Goal: Information Seeking & Learning: Learn about a topic

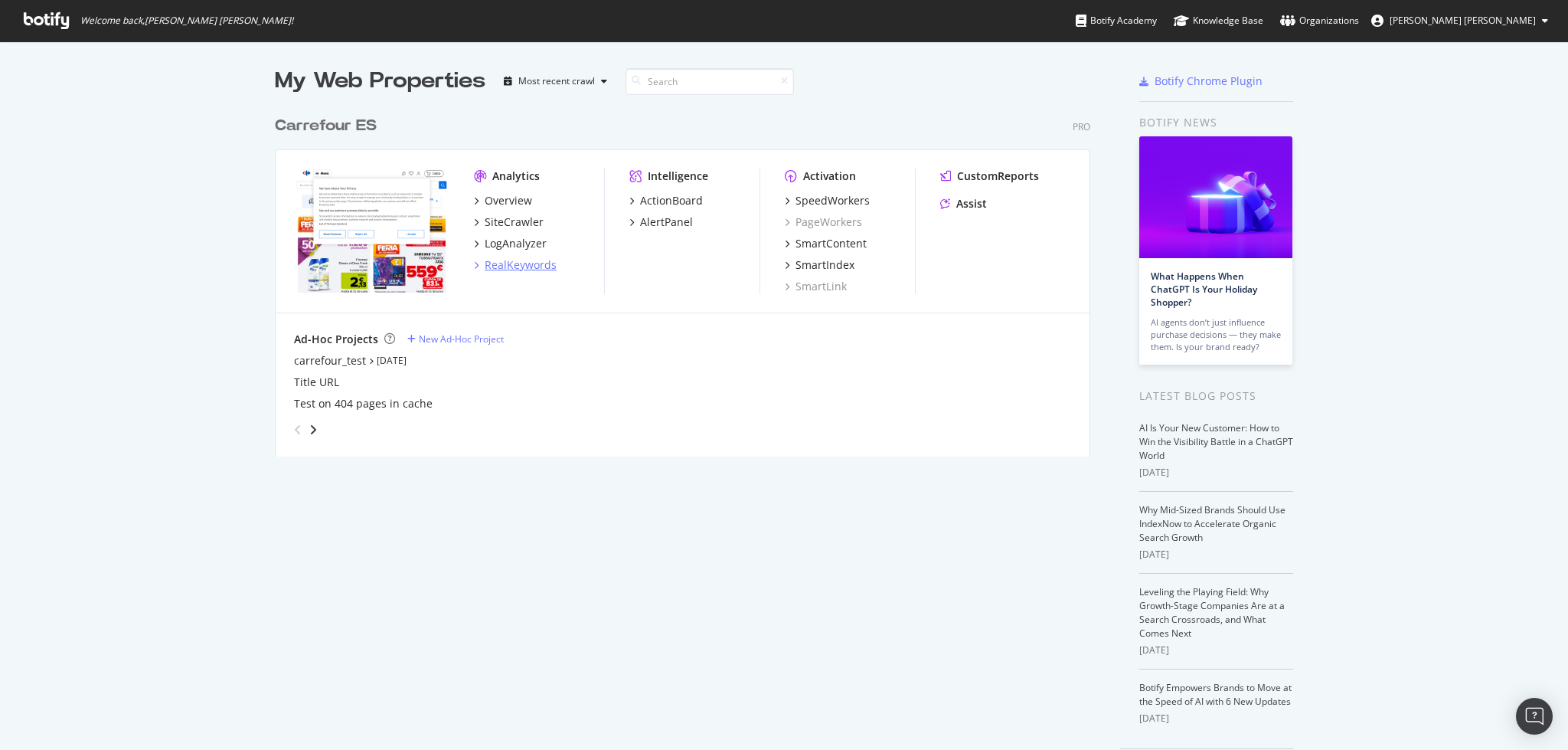
scroll to position [734, 1537]
click at [487, 263] on div "RealKeywords" at bounding box center [521, 265] width 72 height 15
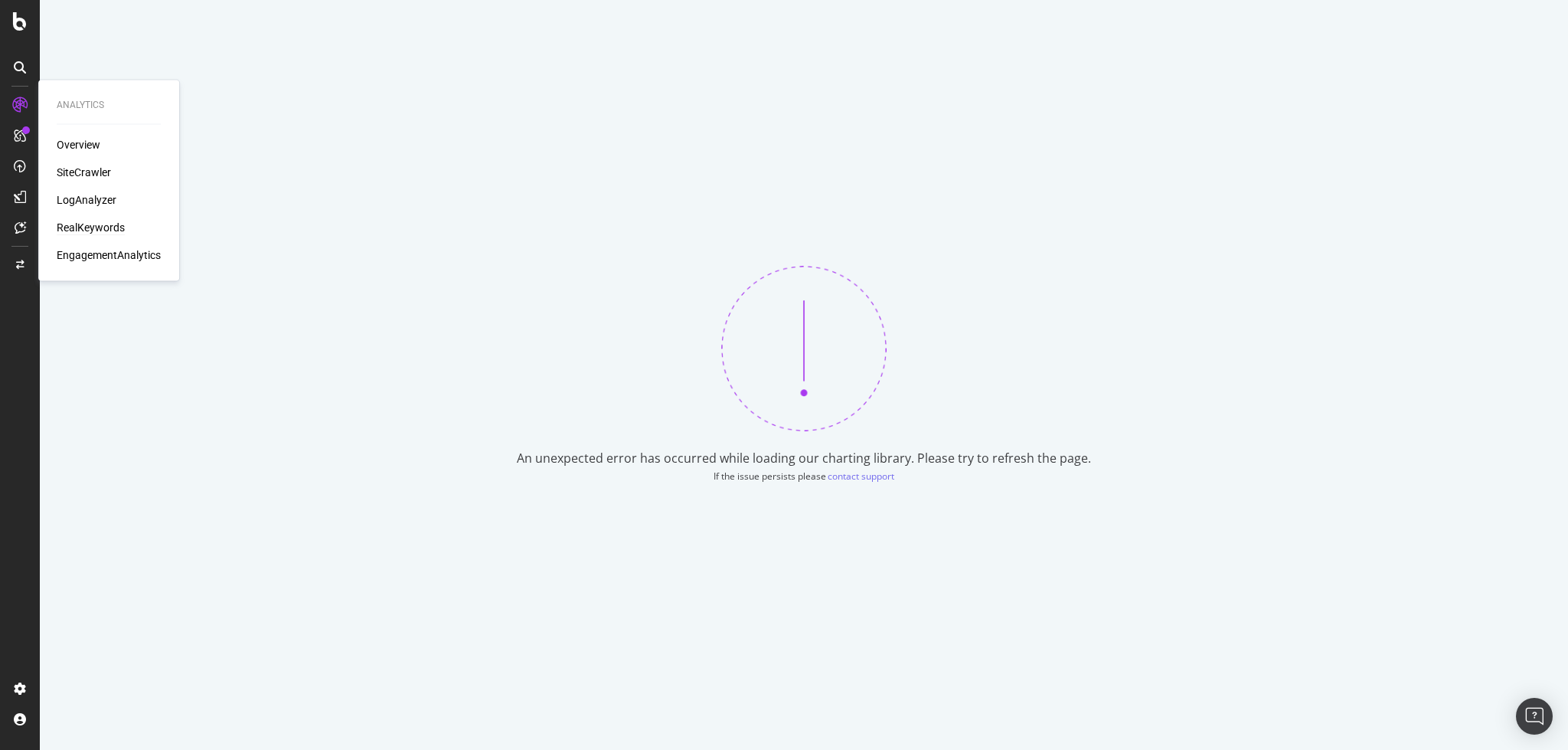
click at [88, 231] on div "RealKeywords" at bounding box center [91, 227] width 68 height 15
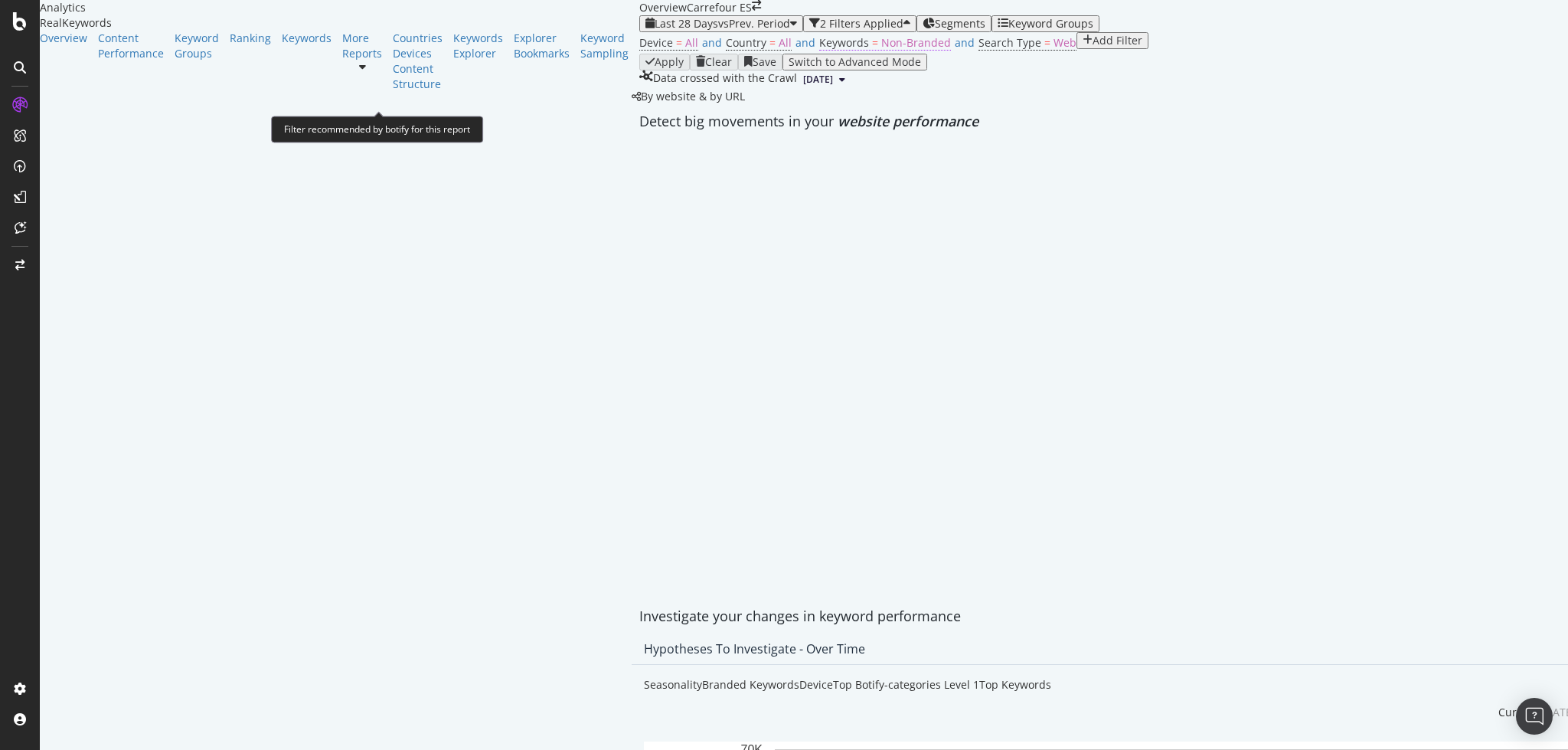
click at [881, 50] on span "Non-Branded" at bounding box center [916, 42] width 70 height 15
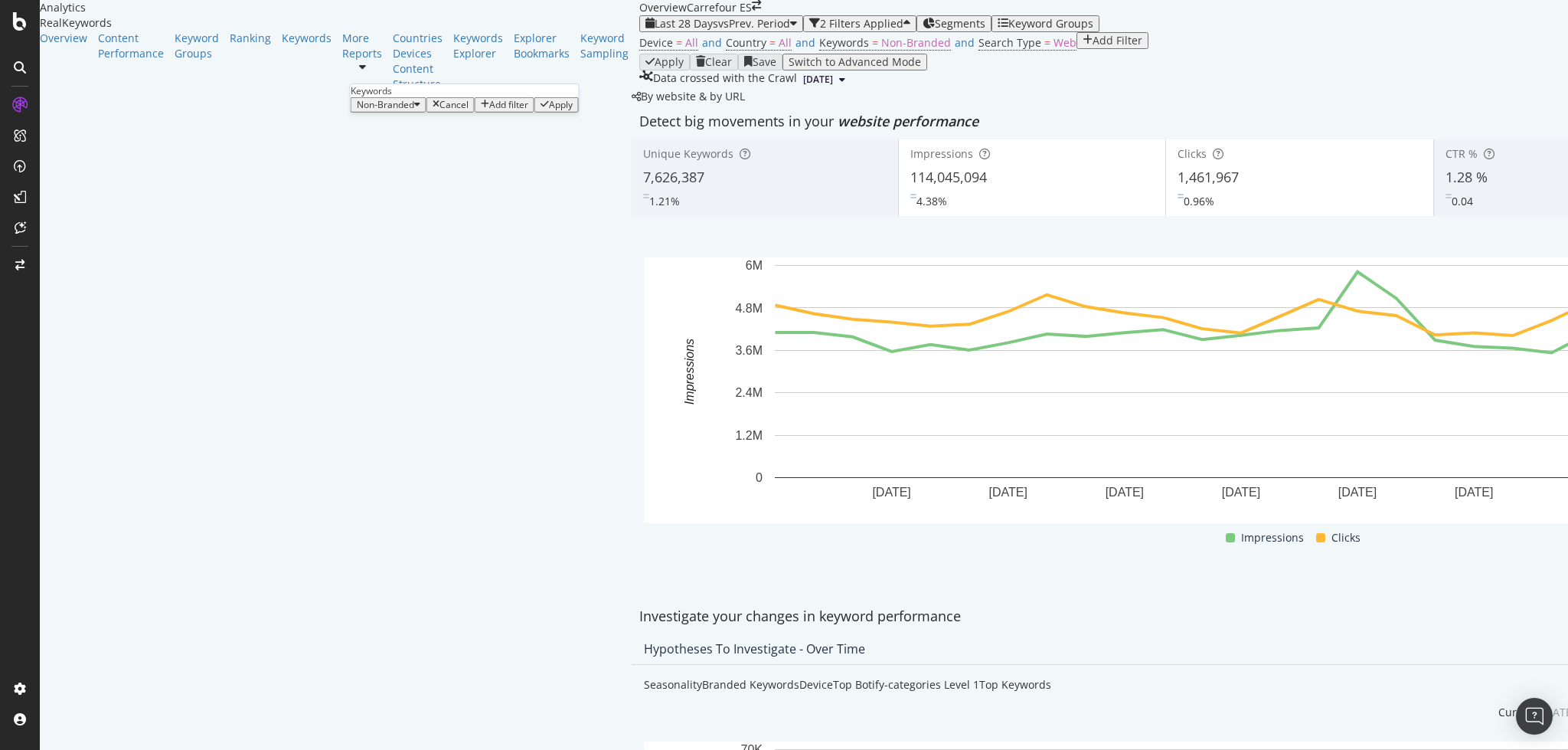
click at [390, 111] on span "Non-Branded" at bounding box center [385, 105] width 58 height 13
click at [639, 54] on div "Device = All and Country = All and Keywords = Non-Branded and Search Type = Web…" at bounding box center [1299, 43] width 1320 height 22
click at [935, 31] on span "Segments" at bounding box center [960, 23] width 51 height 15
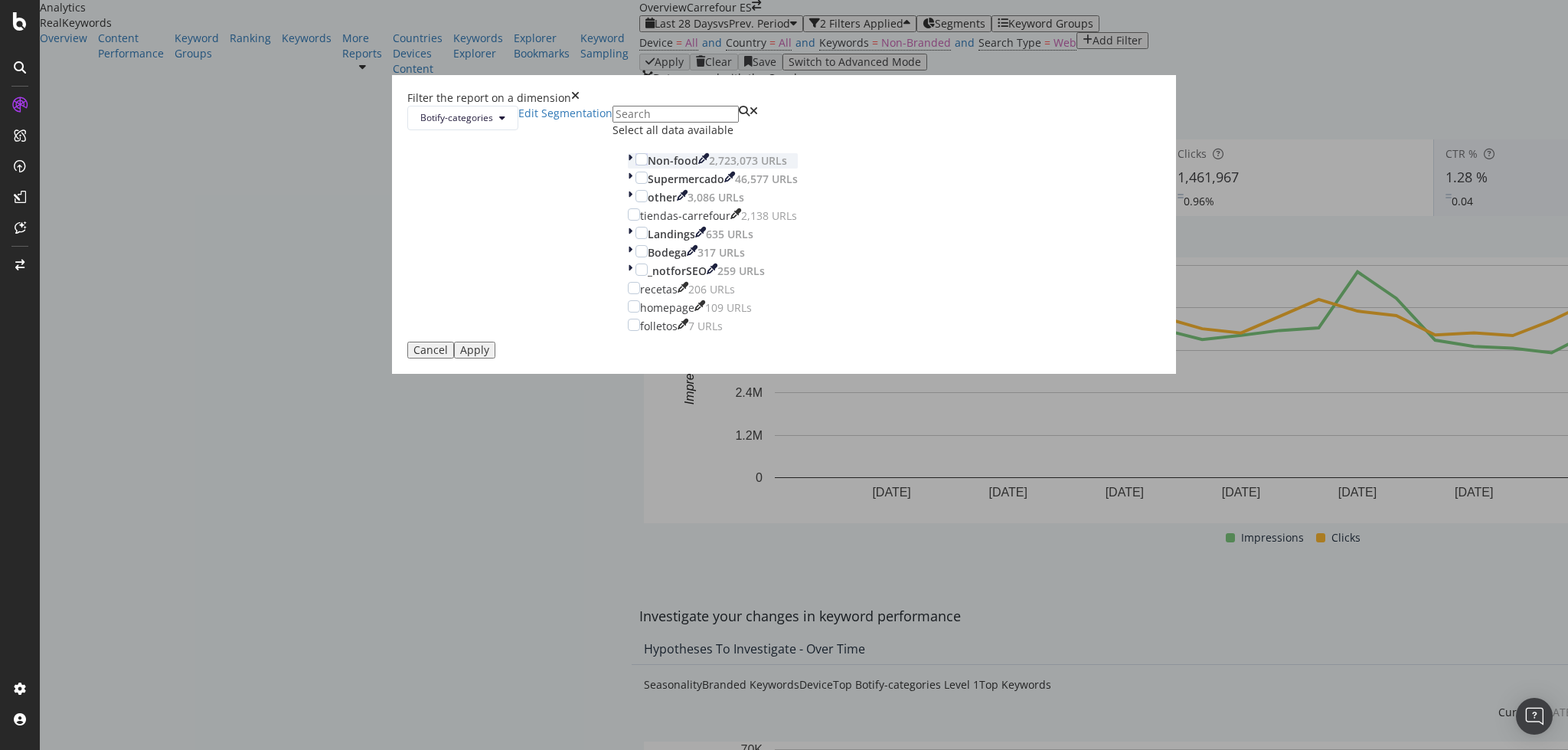
click at [632, 168] on icon "modal" at bounding box center [630, 161] width 5 height 15
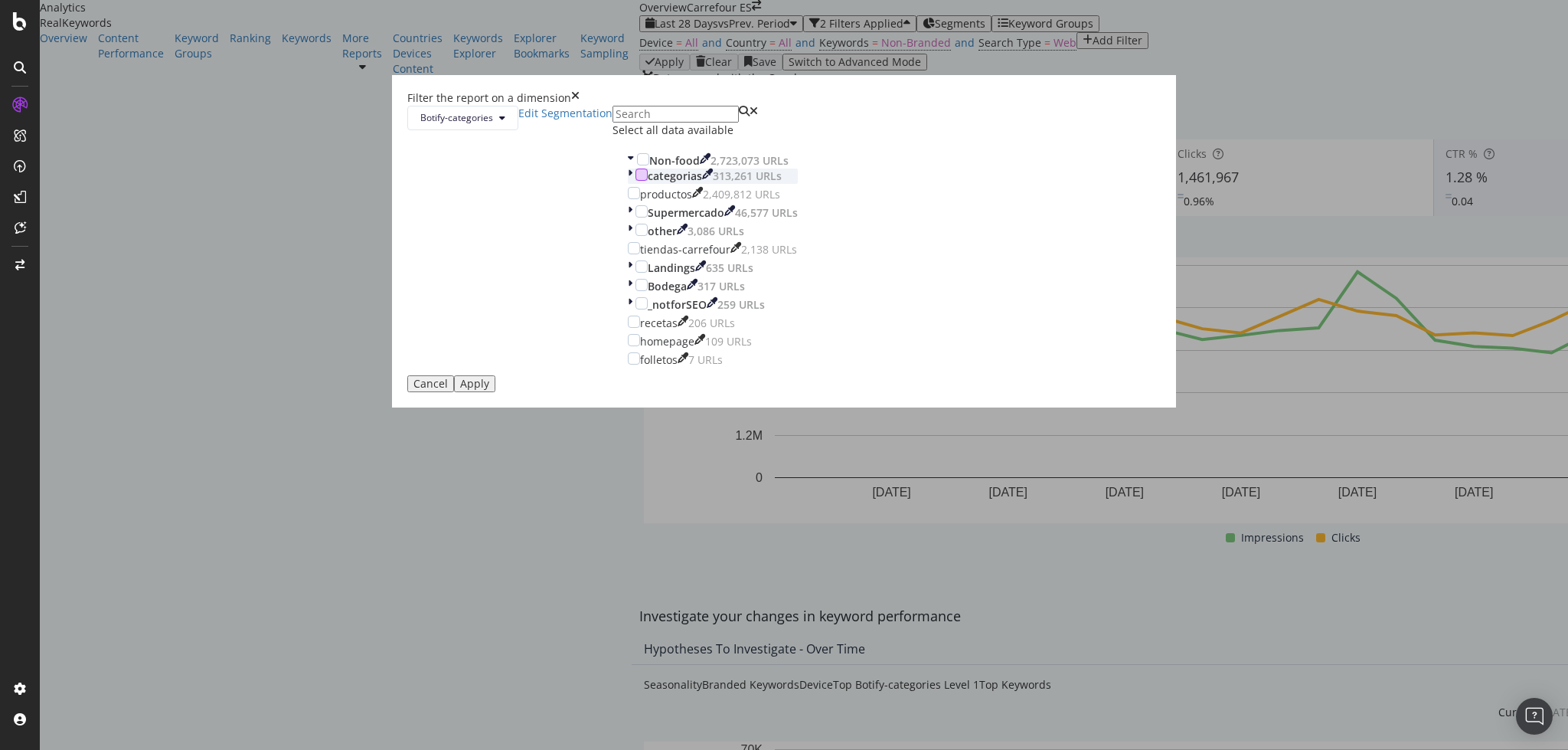
click at [648, 181] on div "modal" at bounding box center [641, 174] width 12 height 12
click at [632, 184] on icon "modal" at bounding box center [630, 176] width 5 height 15
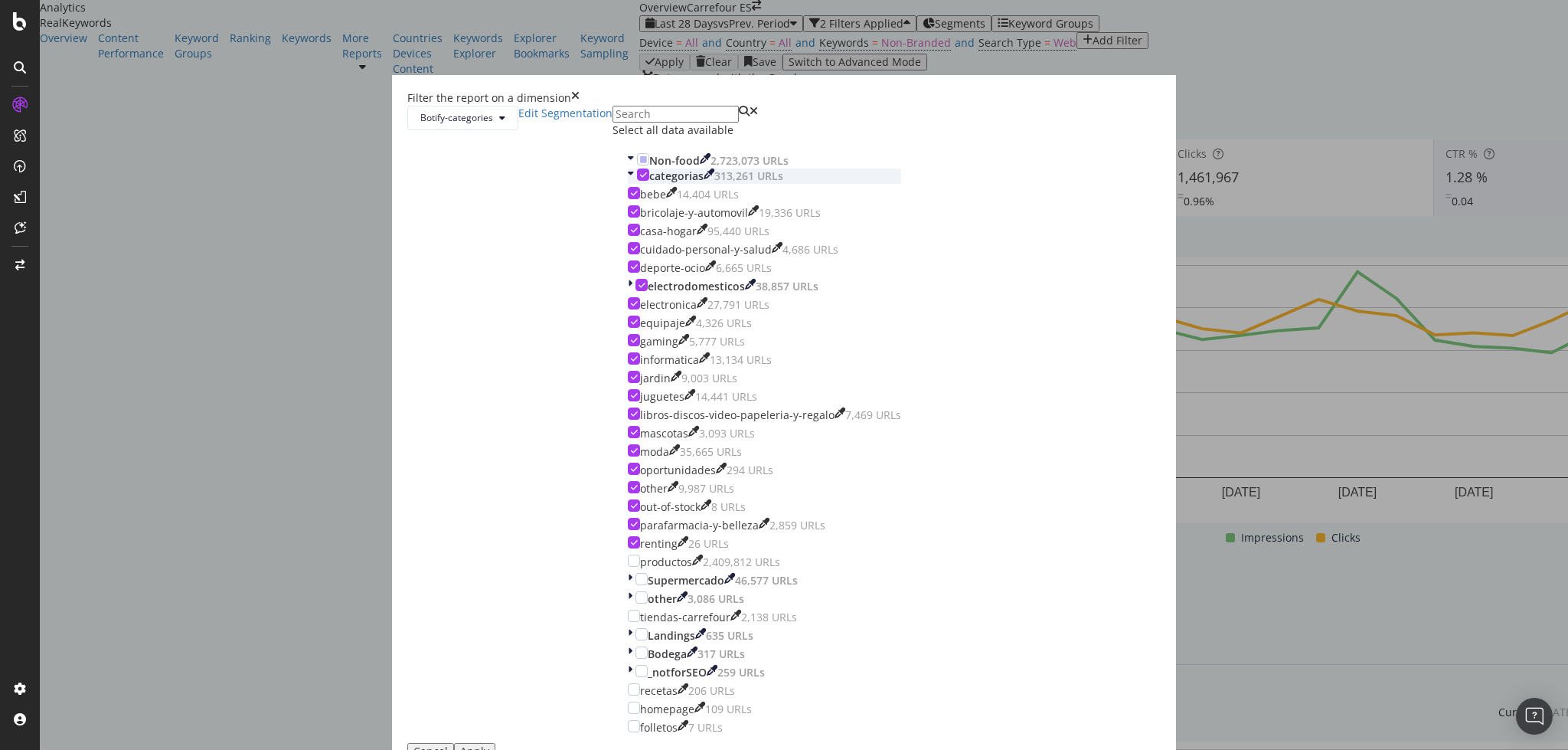
click at [647, 178] on icon "modal" at bounding box center [643, 174] width 7 height 8
click at [640, 310] on div "modal" at bounding box center [634, 304] width 12 height 12
click at [496, 743] on button "Apply" at bounding box center [475, 752] width 41 height 17
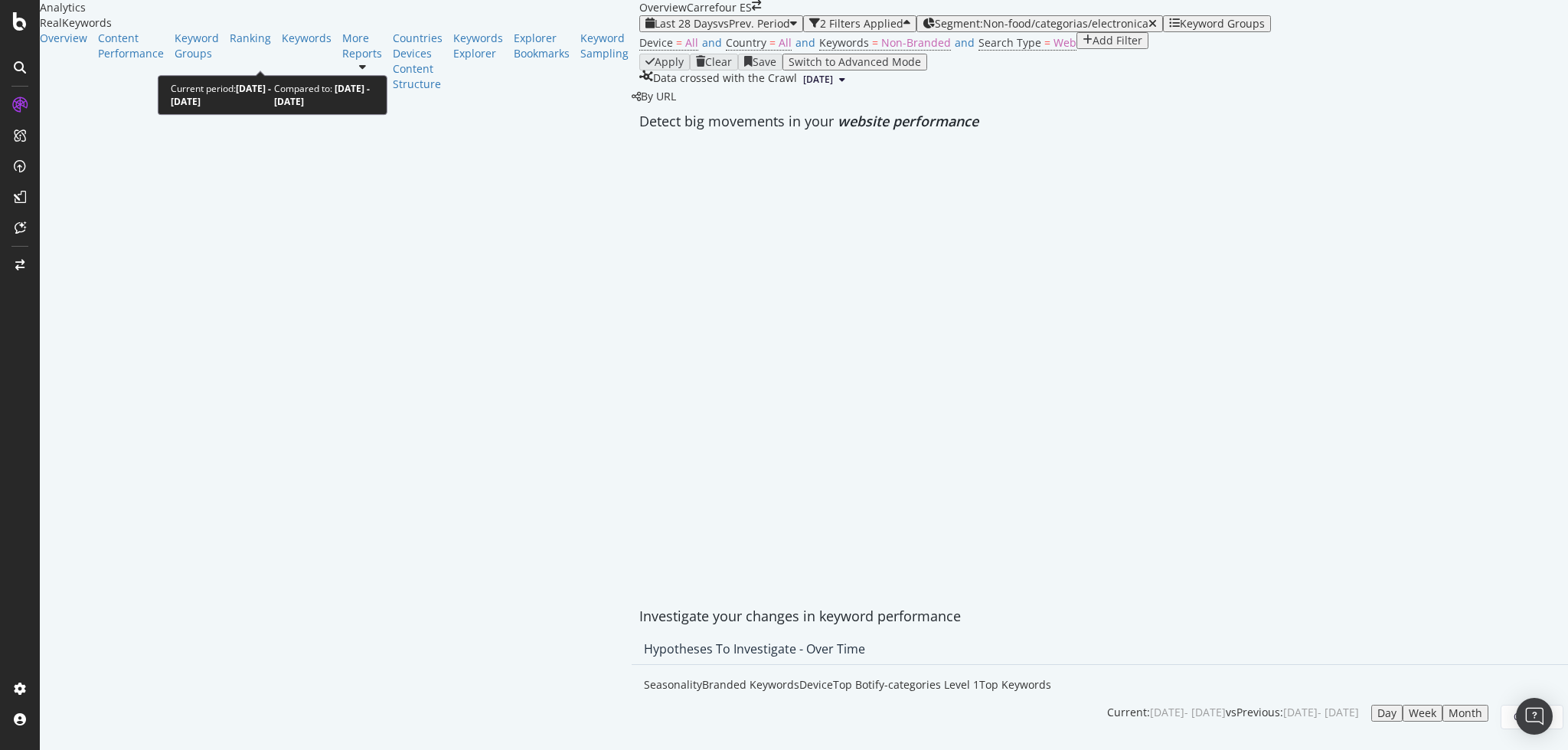
click at [718, 31] on span "vs Prev. Period" at bounding box center [754, 23] width 72 height 15
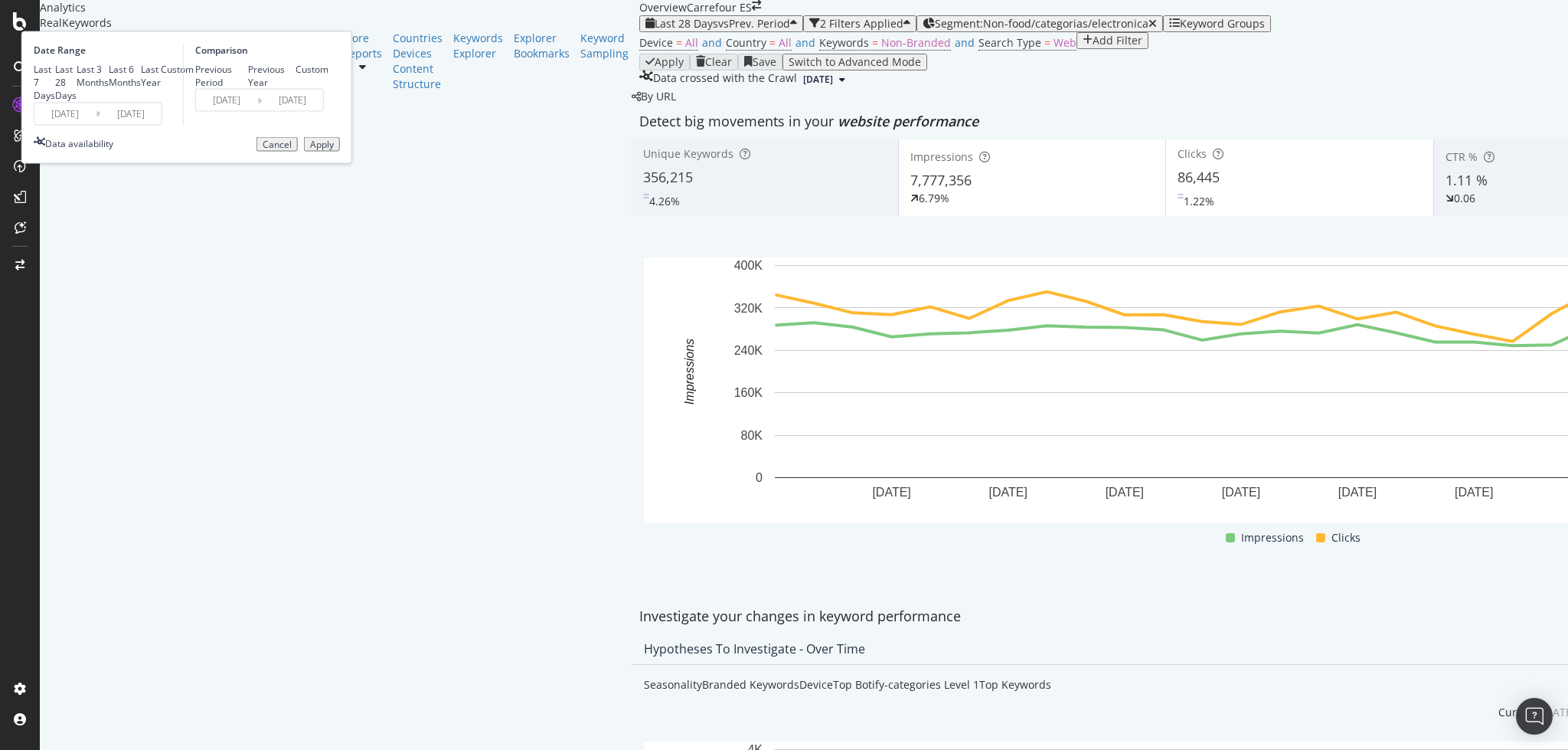
click at [639, 54] on div "Device = All and Country = All and Keywords = Non-Branded and Search Type = Web…" at bounding box center [1299, 43] width 1320 height 22
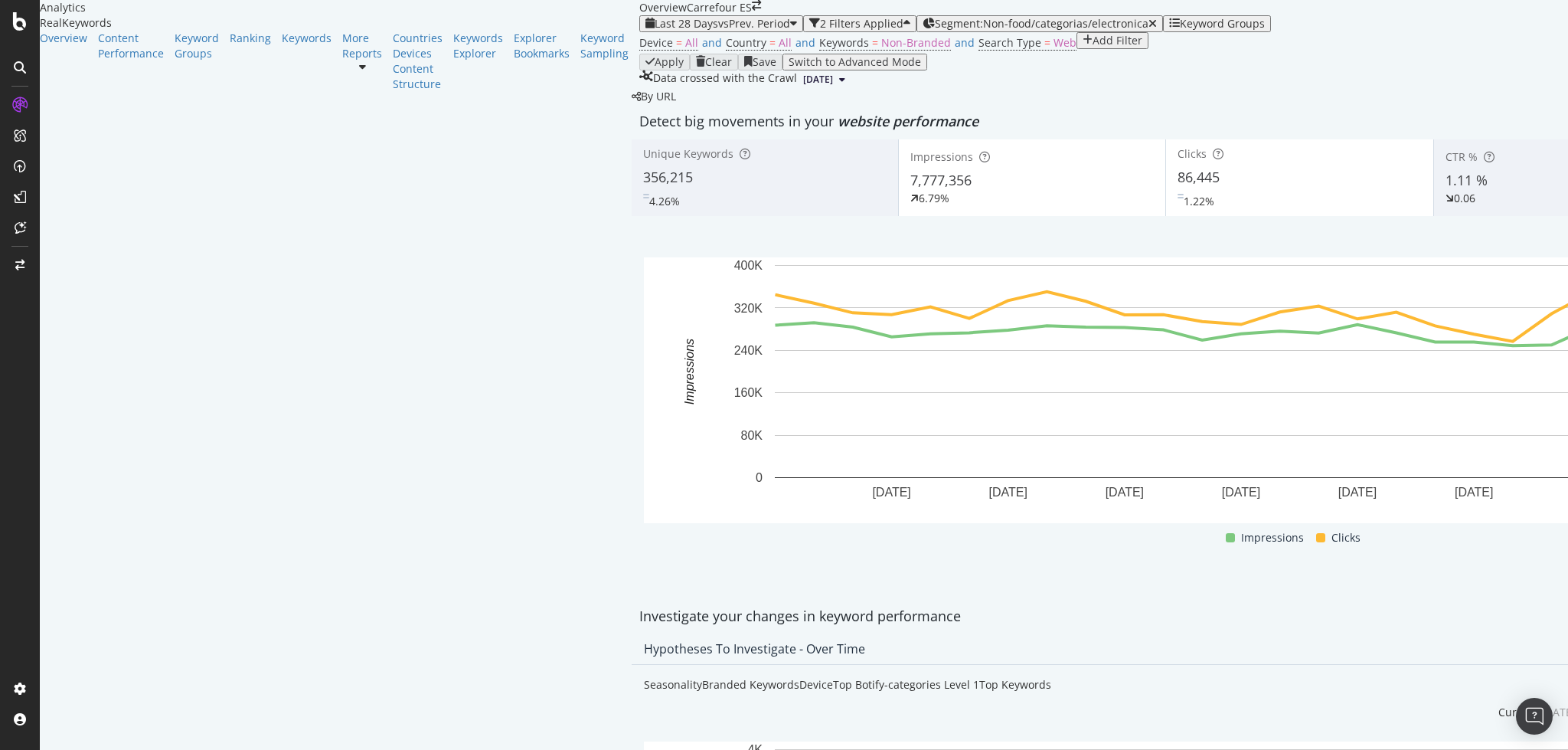
click at [1092, 47] on div "Add Filter" at bounding box center [1117, 41] width 50 height 12
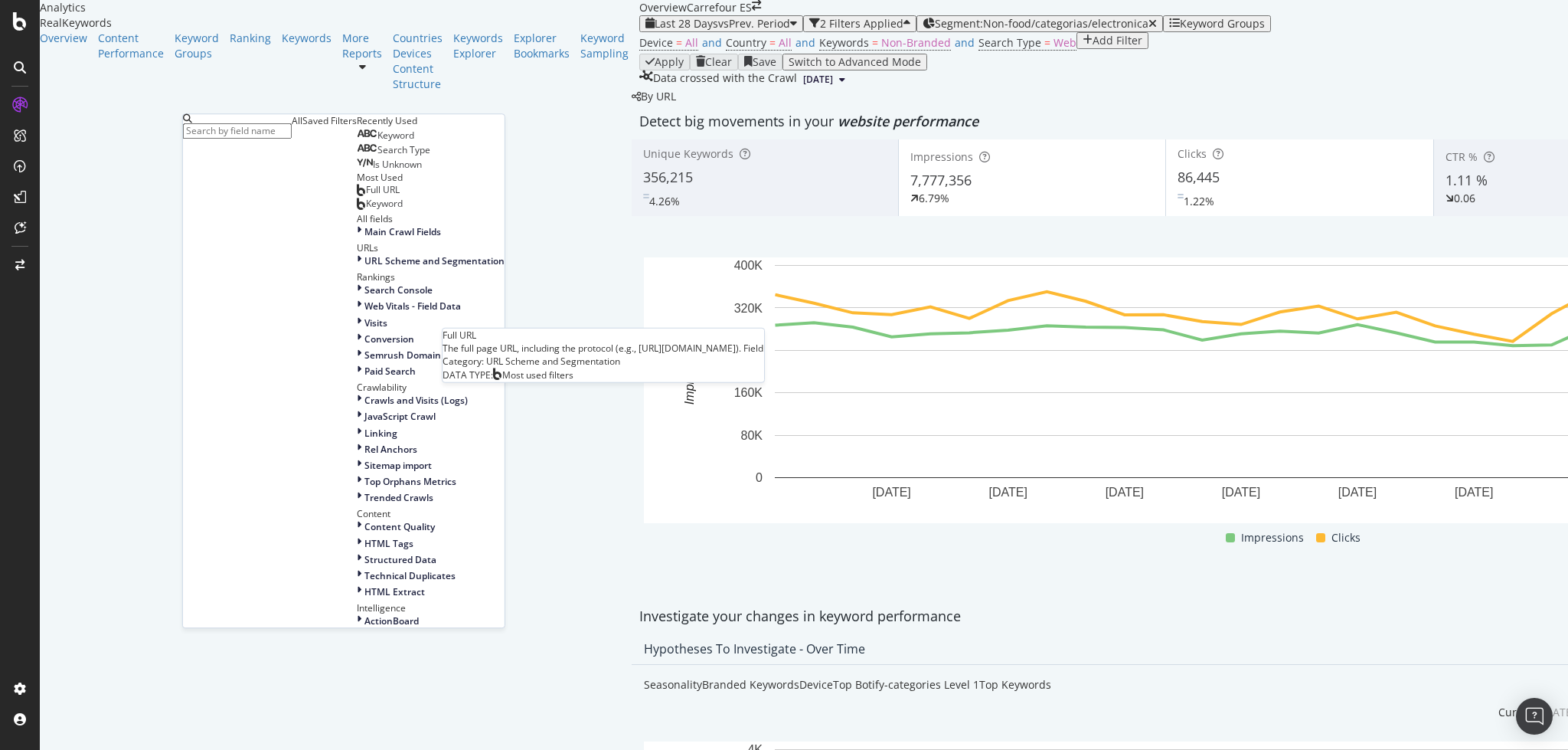
click at [356, 197] on div "Full URL" at bounding box center [378, 191] width 43 height 12
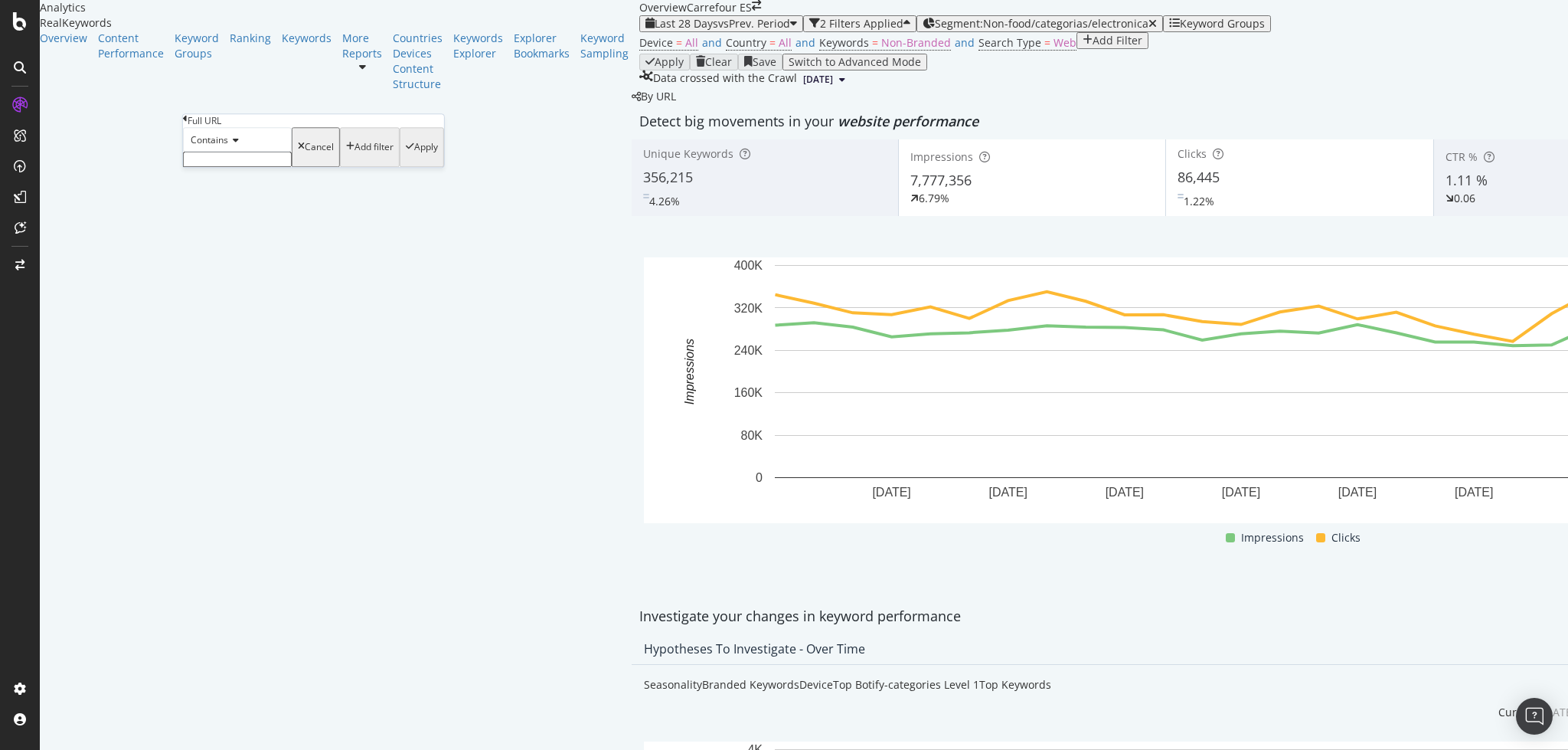
click at [282, 167] on input "text" at bounding box center [237, 159] width 108 height 15
type input "moviles"
click at [414, 157] on div "Apply" at bounding box center [426, 151] width 24 height 11
